Goal: Browse casually

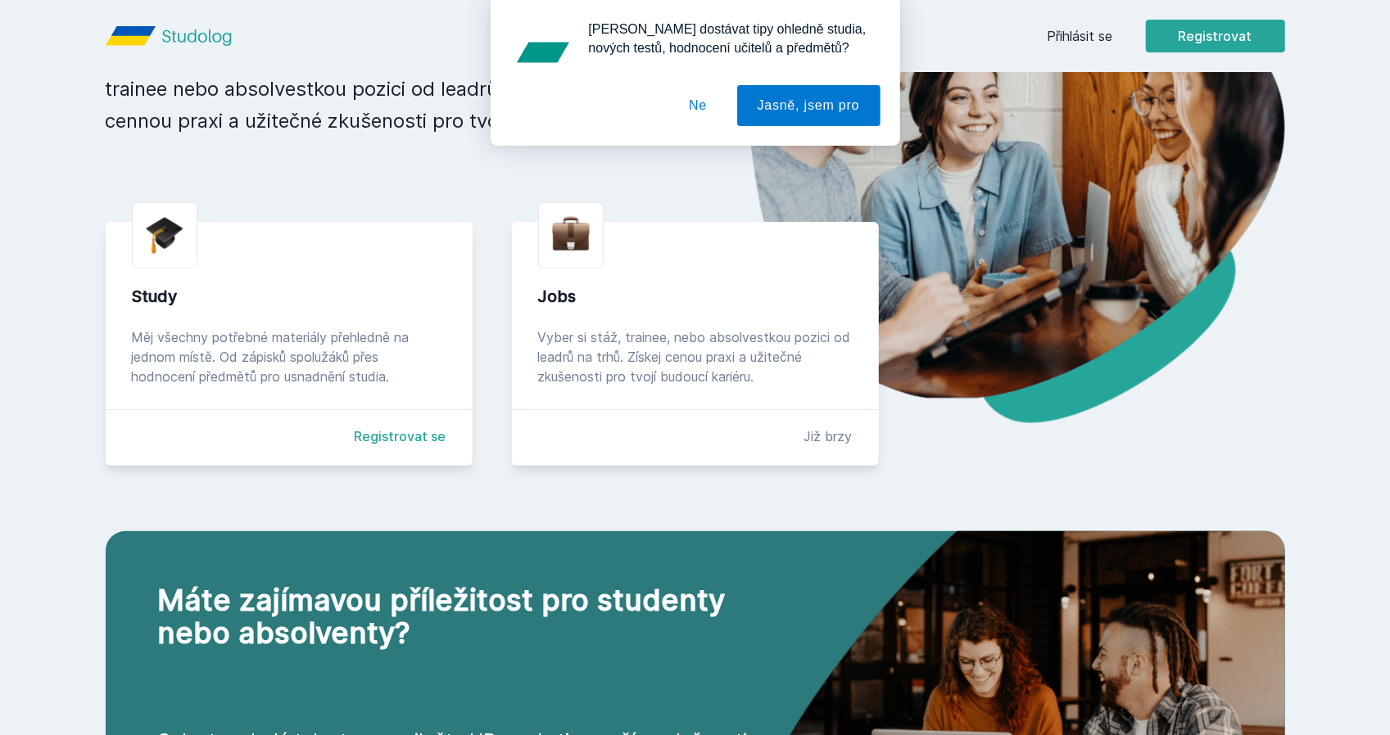
scroll to position [262, 0]
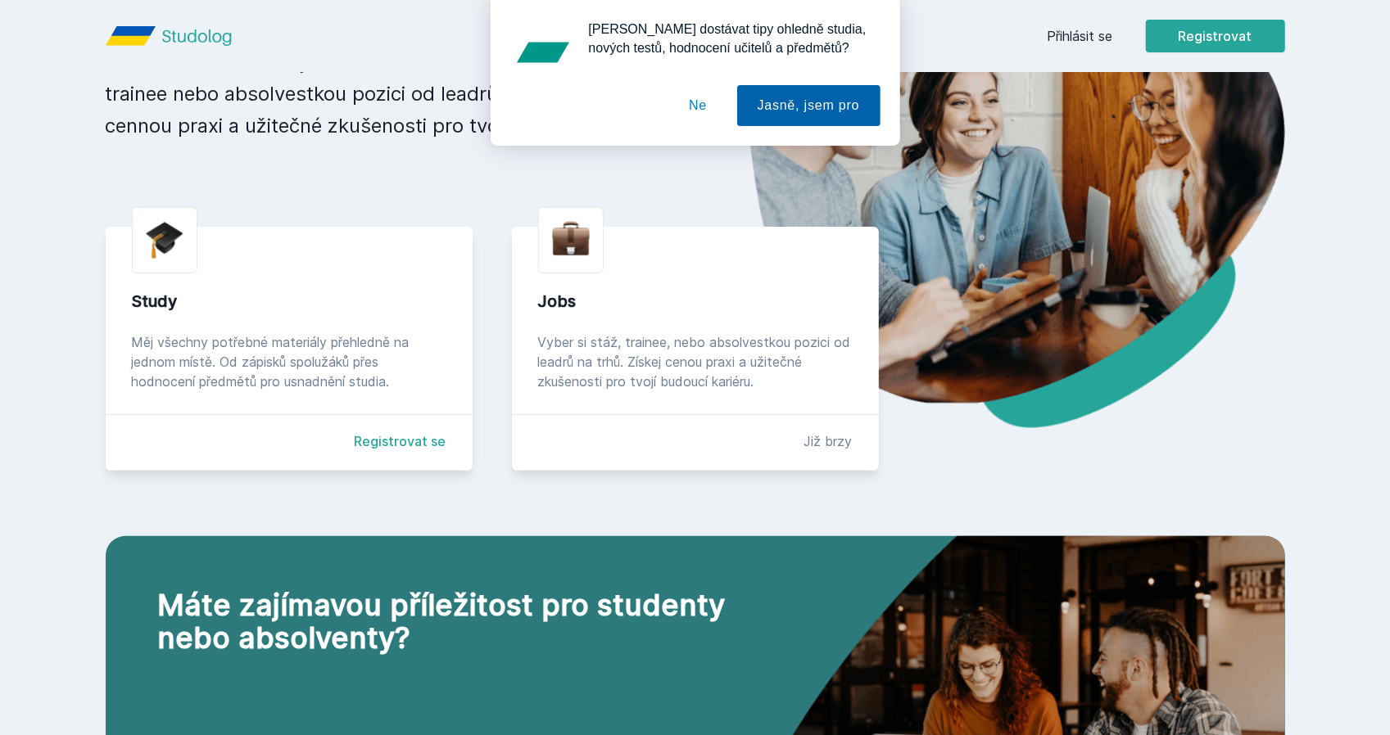
click at [847, 112] on button "Jasně, jsem pro" at bounding box center [808, 105] width 143 height 41
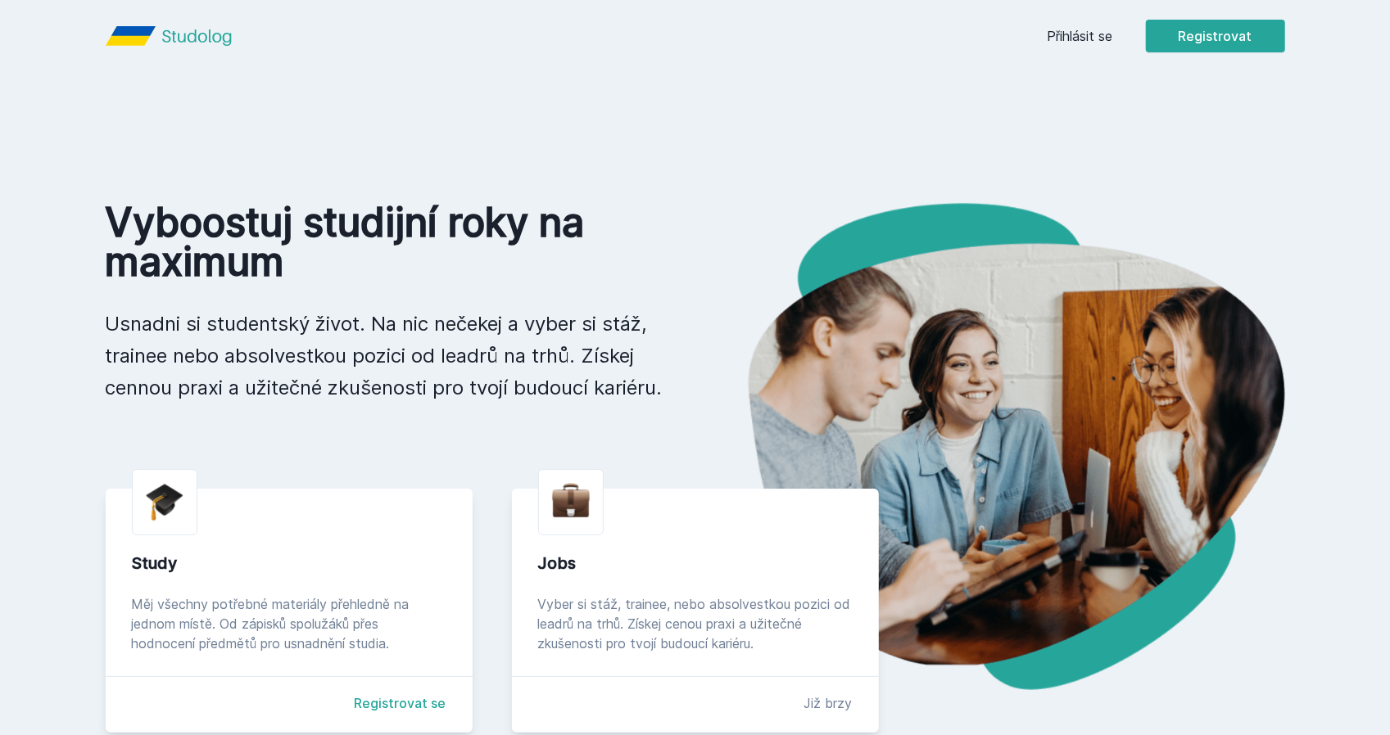
scroll to position [0, 0]
click at [1323, 151] on div "Přihlásit se Registrovat Vyboostuj studijní roky na maximum Usnadni si students…" at bounding box center [695, 622] width 1390 height 1244
click at [976, 170] on div "Přihlásit se Registrovat Vyboostuj studijní roky na maximum Usnadni si students…" at bounding box center [695, 622] width 1390 height 1244
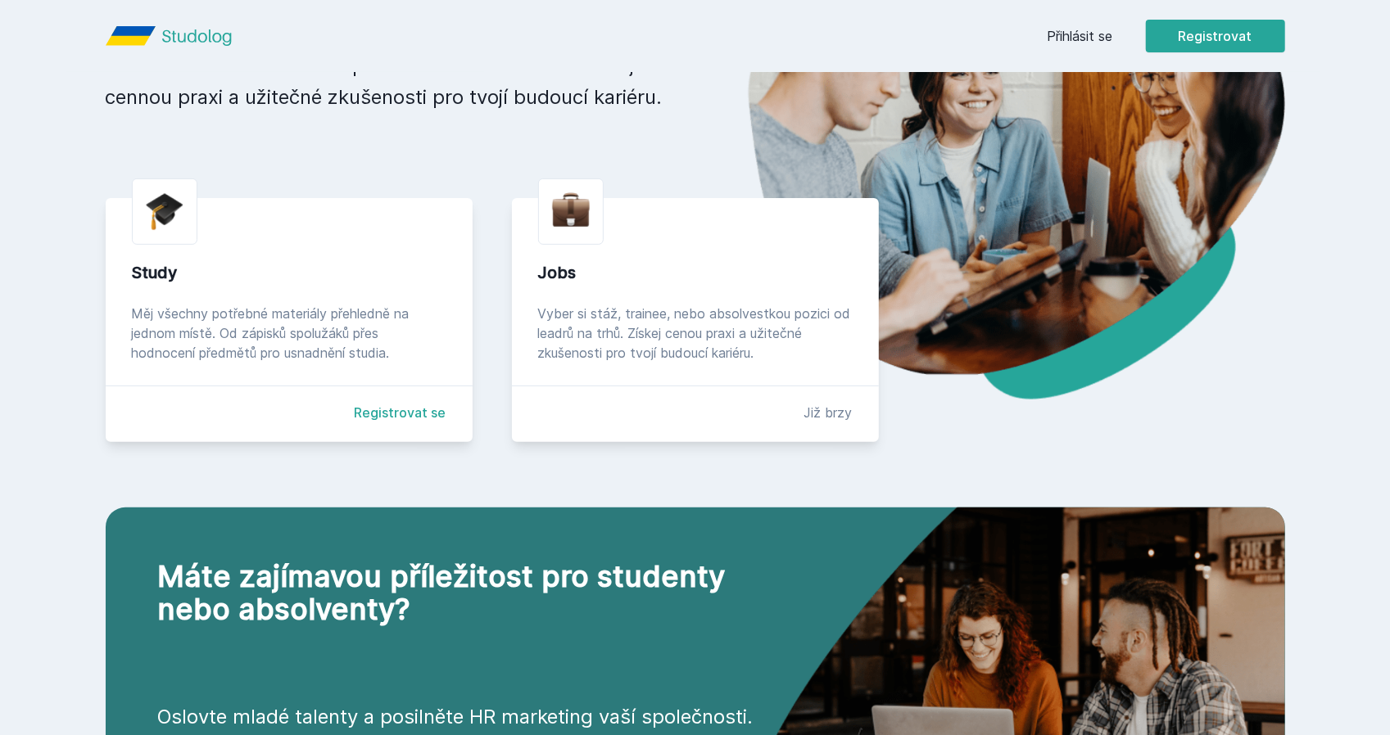
scroll to position [328, 0]
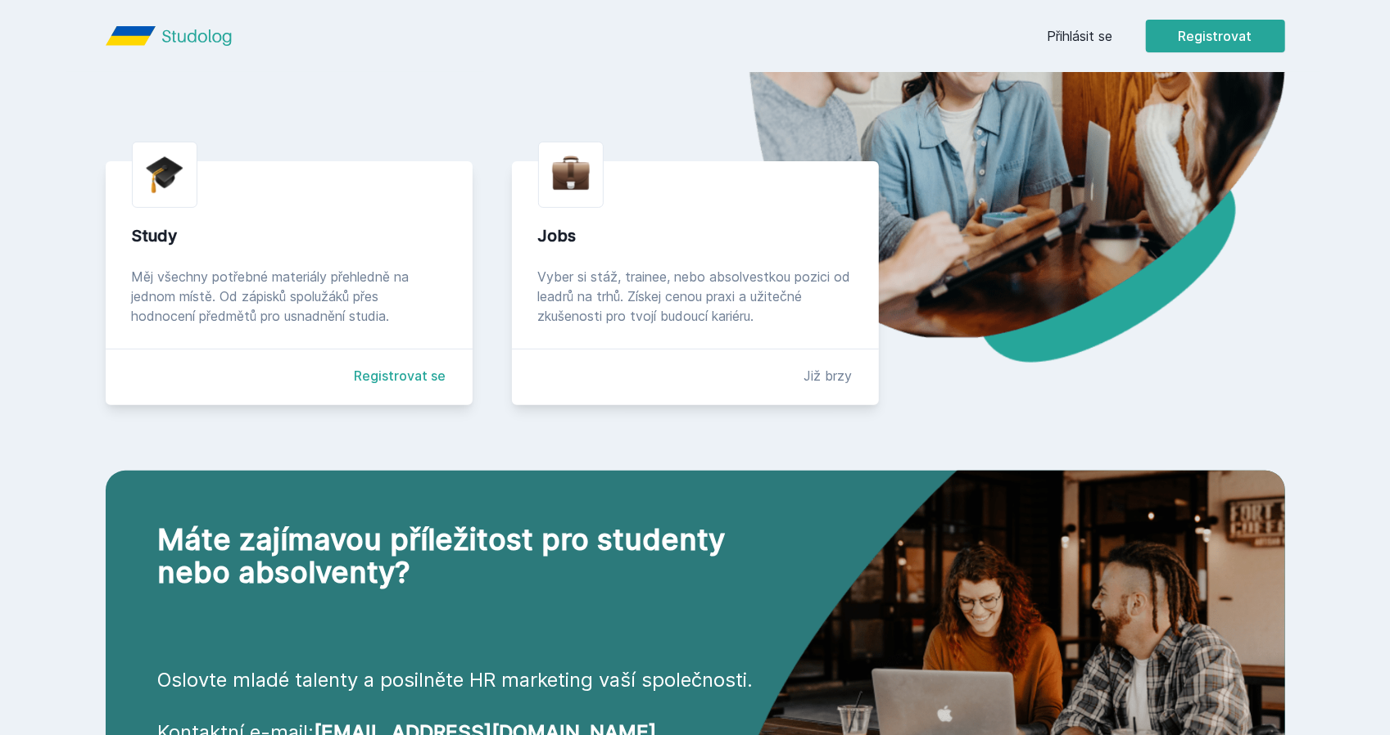
click at [658, 474] on div "Máte zajímavou příležitost pro studenty nebo absolventy? Oslovte mladé talenty …" at bounding box center [473, 641] width 734 height 341
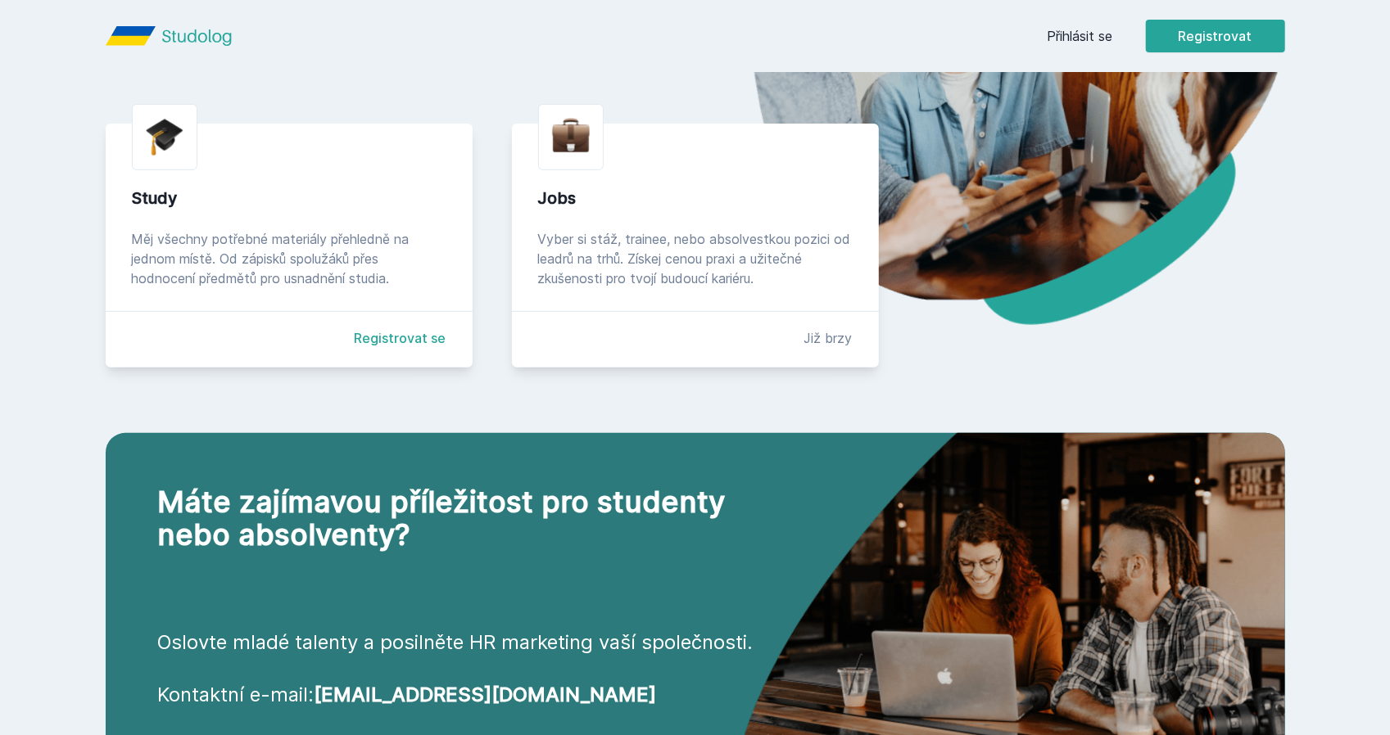
scroll to position [508, 0]
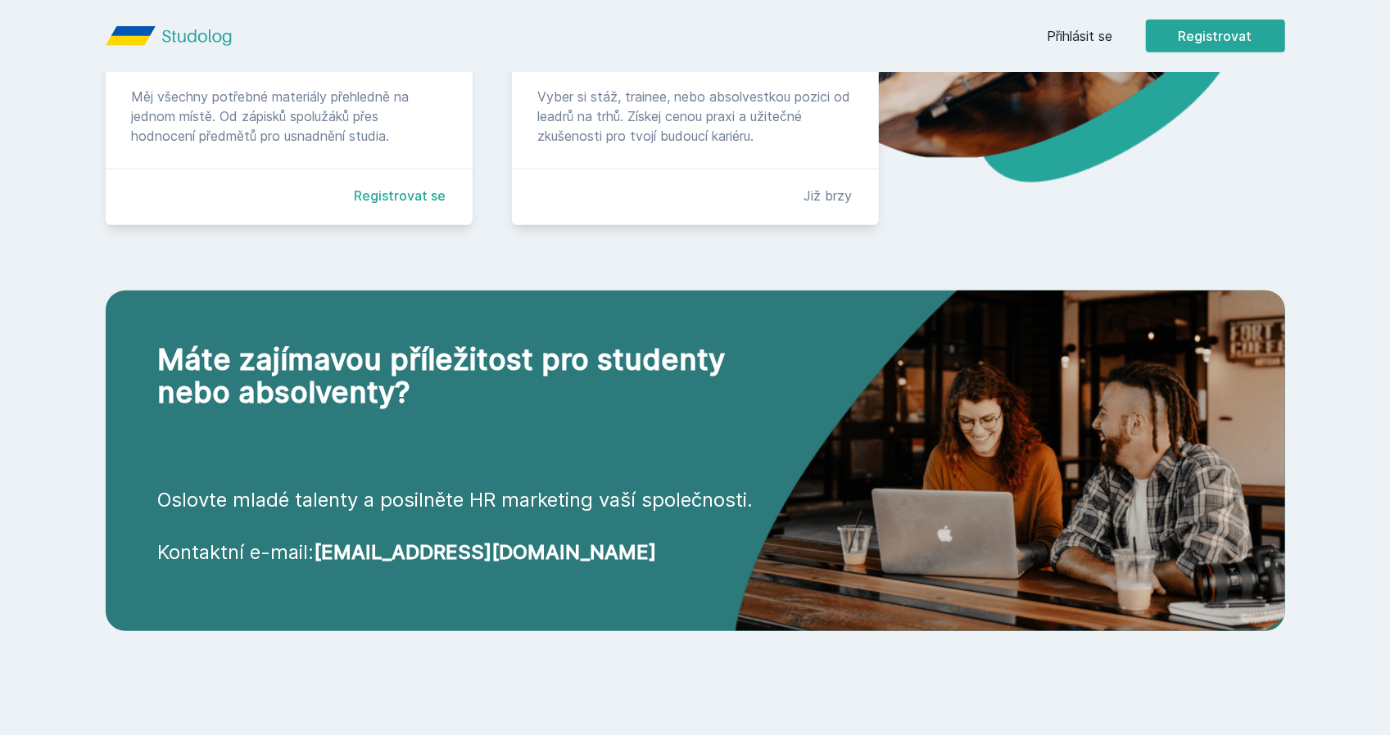
click at [1076, 500] on img at bounding box center [1010, 437] width 550 height 390
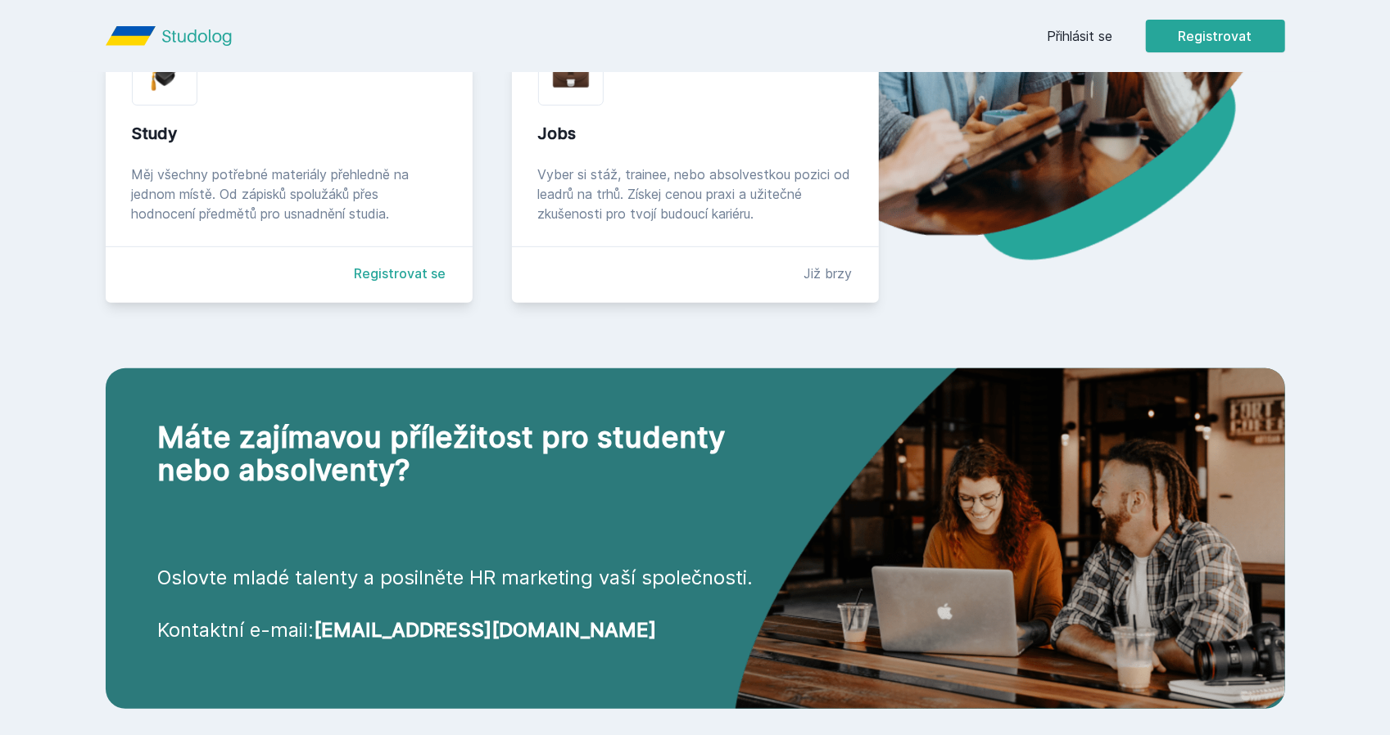
scroll to position [0, 0]
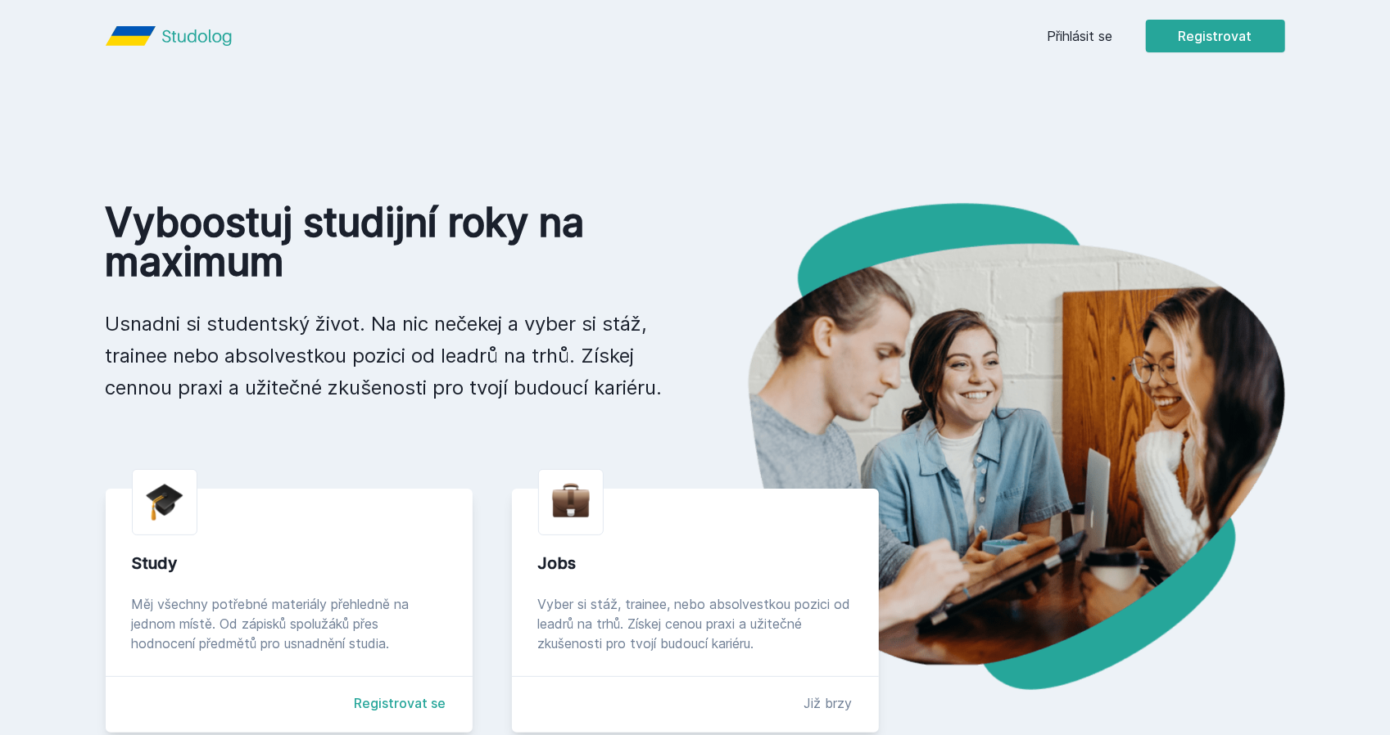
click at [598, 225] on h1 "Vyboostuj studijní roky na maximum" at bounding box center [387, 242] width 563 height 79
click at [587, 314] on p "Usnadni si studentský život. Na nic nečekej a vyber si stáž, trainee nebo absol…" at bounding box center [387, 356] width 563 height 96
click at [678, 353] on div "Vyboostuj studijní roky na maximum Usnadni si studentský život. Na nic nečekej …" at bounding box center [695, 303] width 1179 height 201
click at [671, 412] on div "Vyboostuj studijní roky na maximum Usnadni si studentský život. Na nic nečekej …" at bounding box center [695, 671] width 1179 height 936
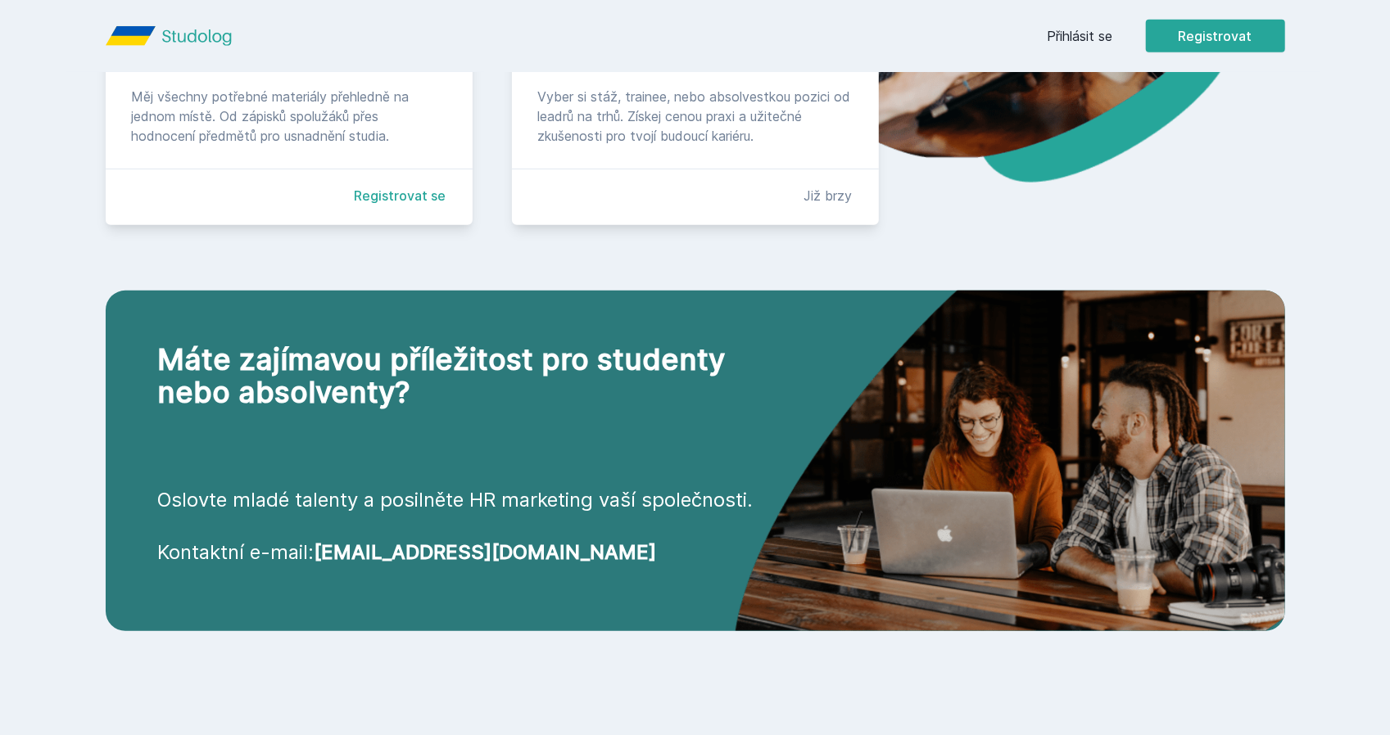
scroll to position [31, 0]
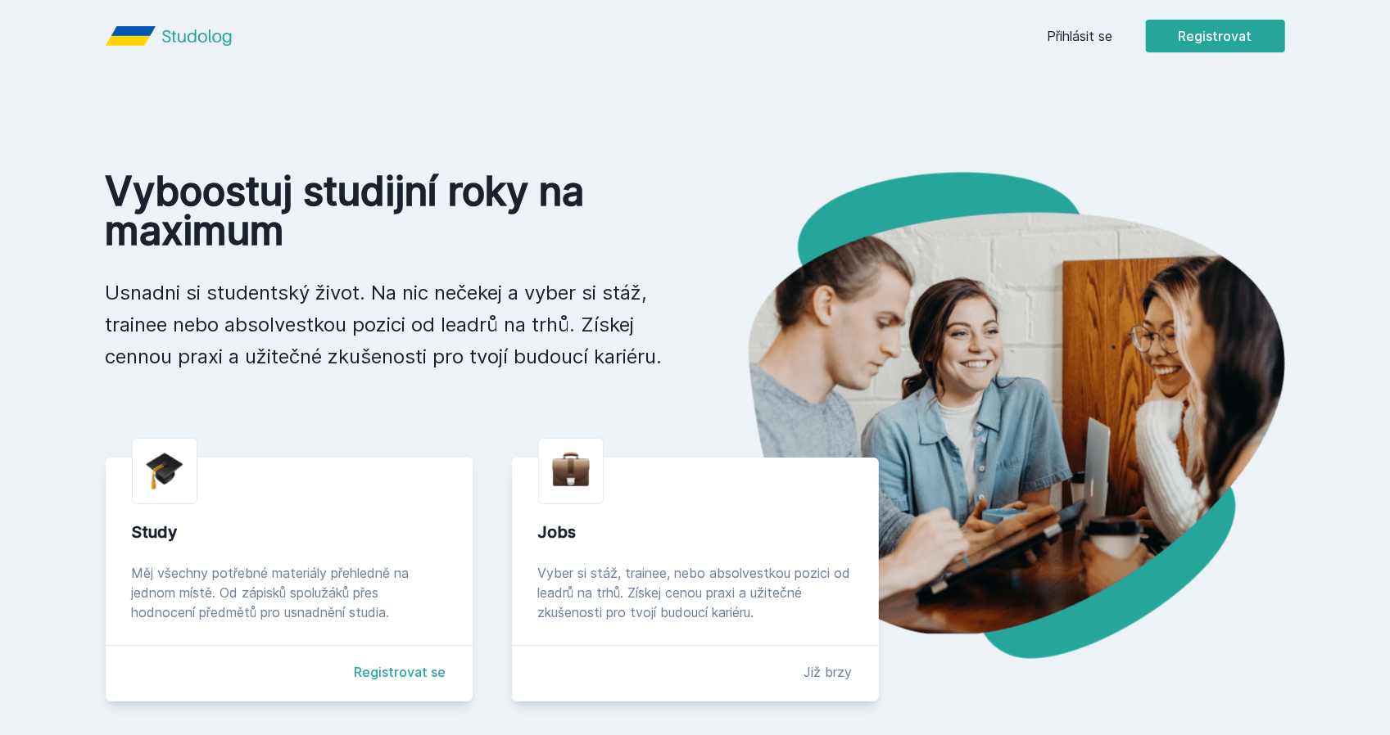
click at [849, 212] on img at bounding box center [990, 415] width 590 height 487
